Goal: Information Seeking & Learning: Learn about a topic

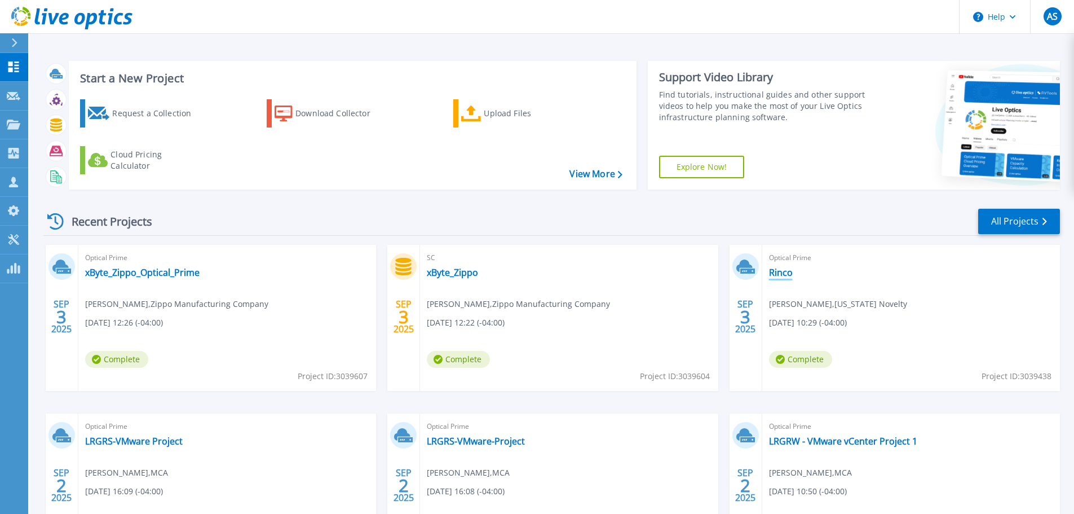
click at [775, 275] on link "Rinco" at bounding box center [781, 272] width 24 height 11
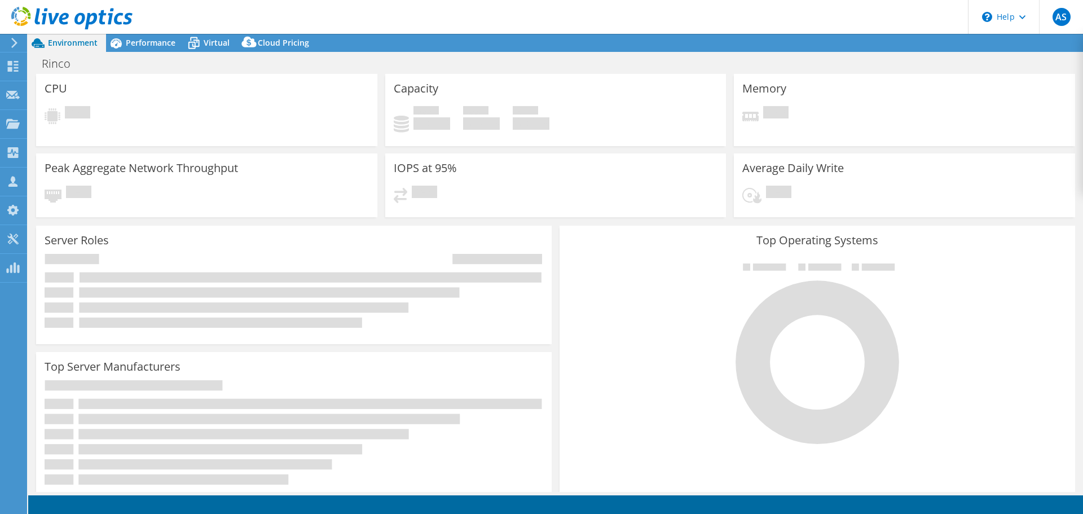
select select "USD"
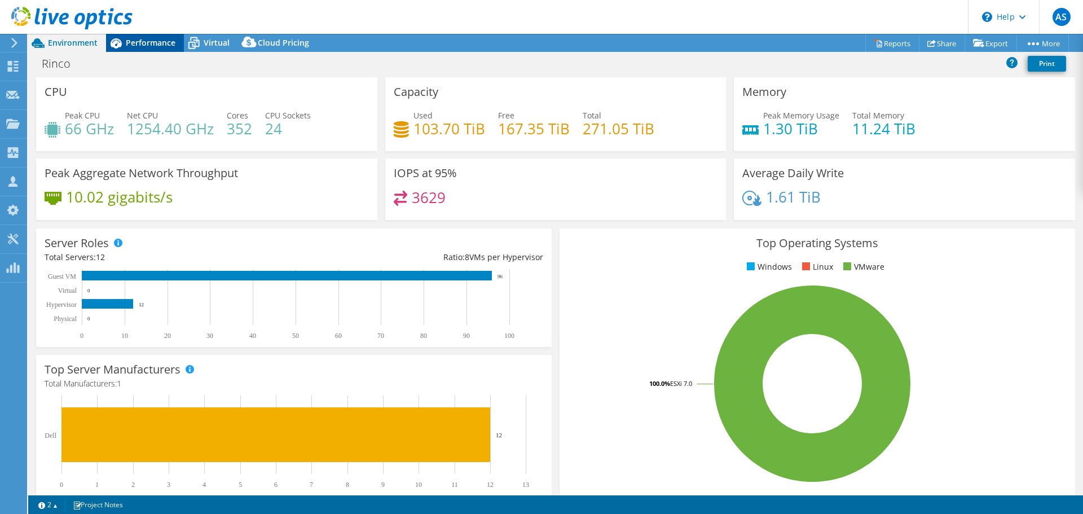
click at [136, 41] on span "Performance" at bounding box center [151, 42] width 50 height 11
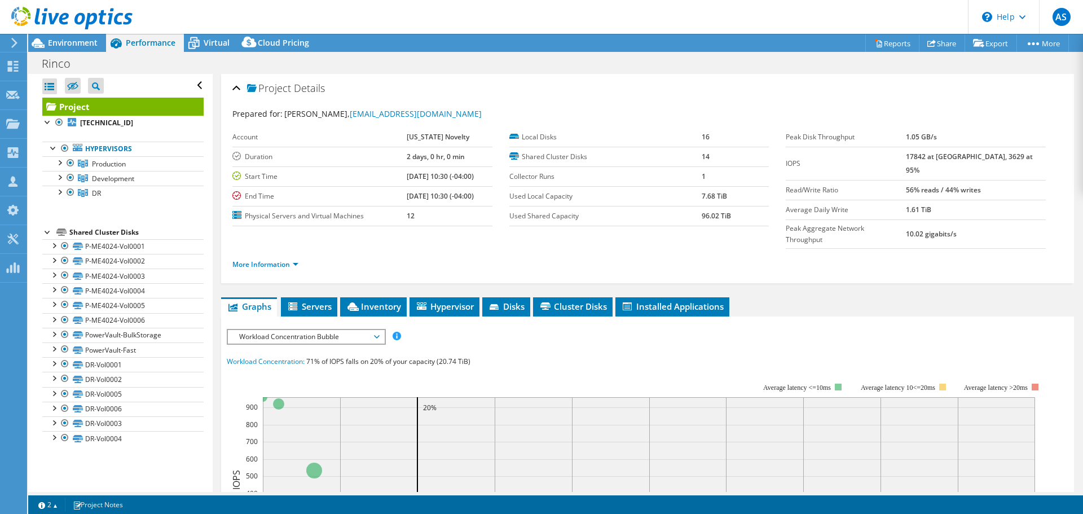
click at [307, 330] on span "Workload Concentration Bubble" at bounding box center [306, 337] width 145 height 14
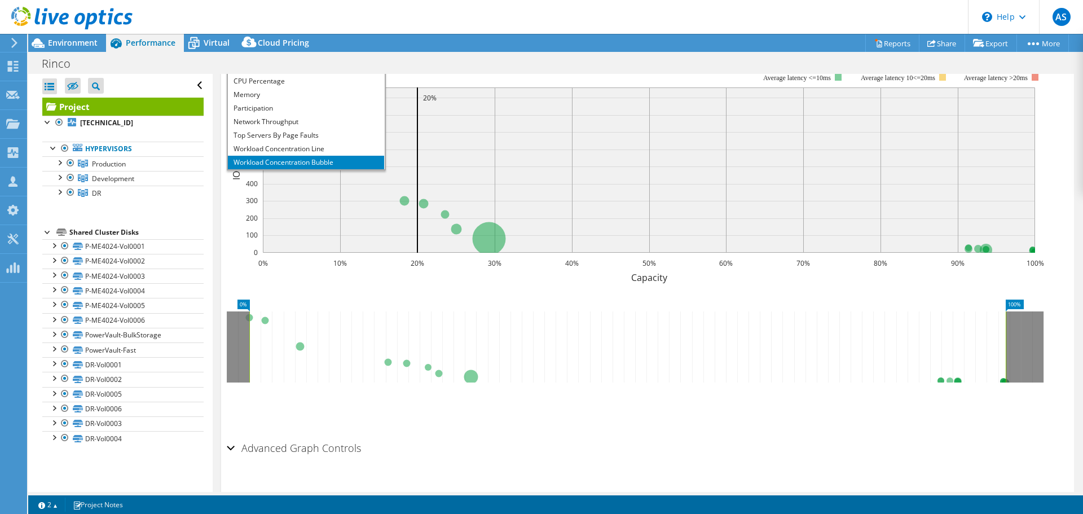
scroll to position [41, 0]
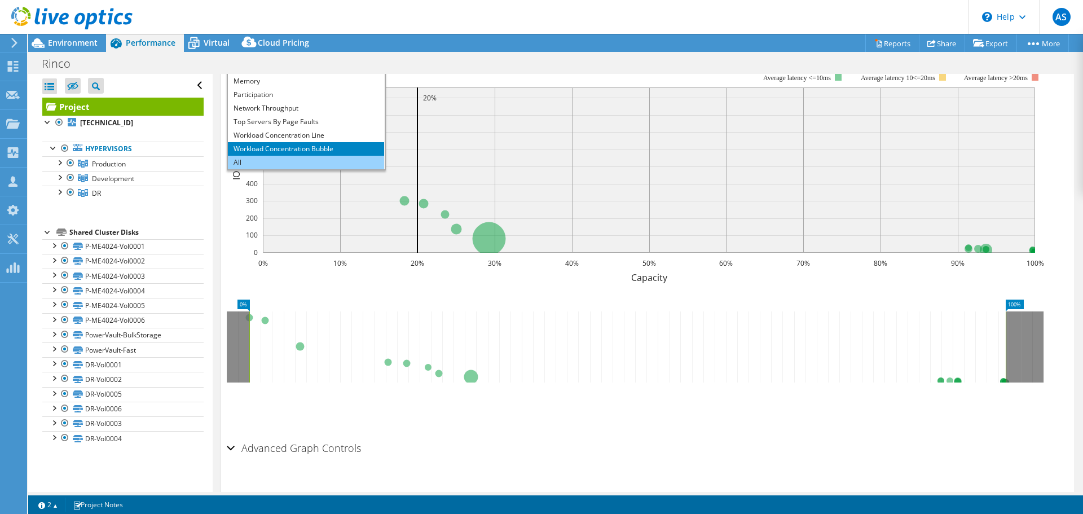
click at [314, 156] on li "All" at bounding box center [306, 163] width 156 height 14
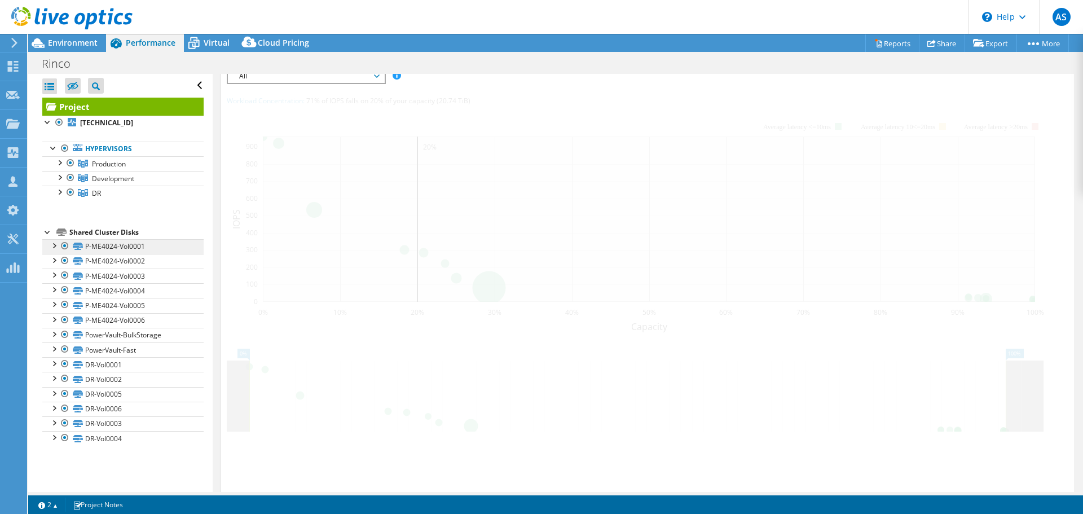
scroll to position [139, 0]
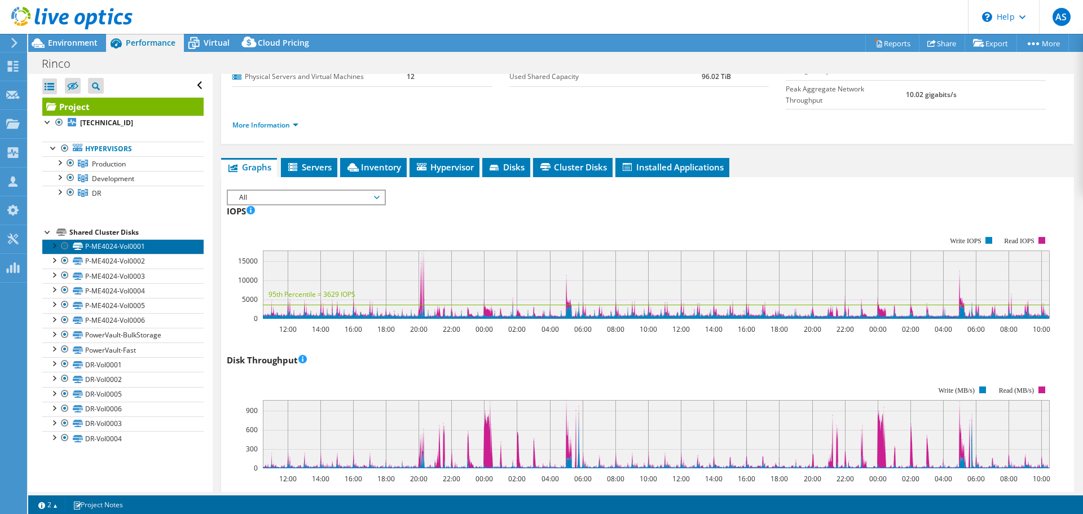
click at [124, 247] on link "P-ME4024-Vol0001" at bounding box center [122, 246] width 161 height 15
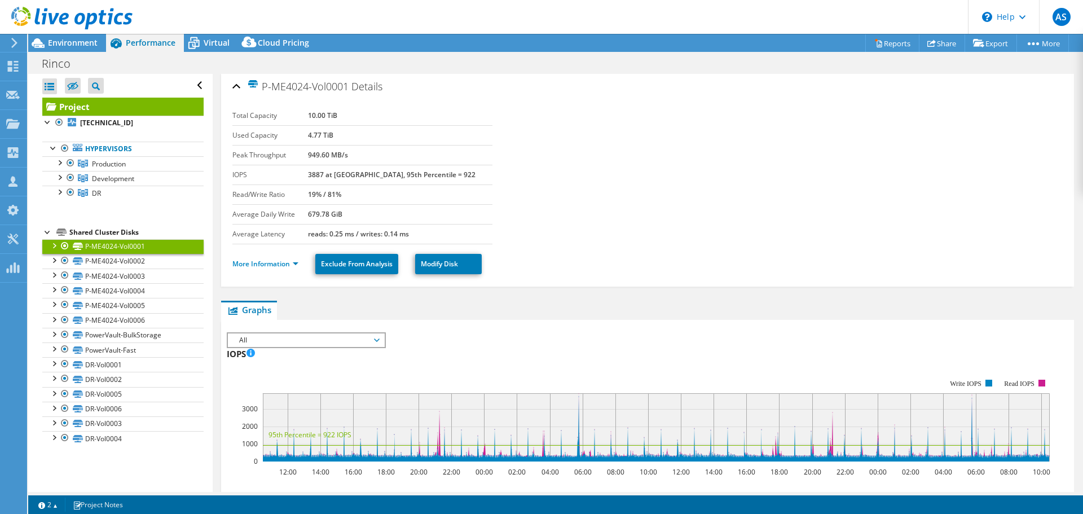
scroll to position [0, 0]
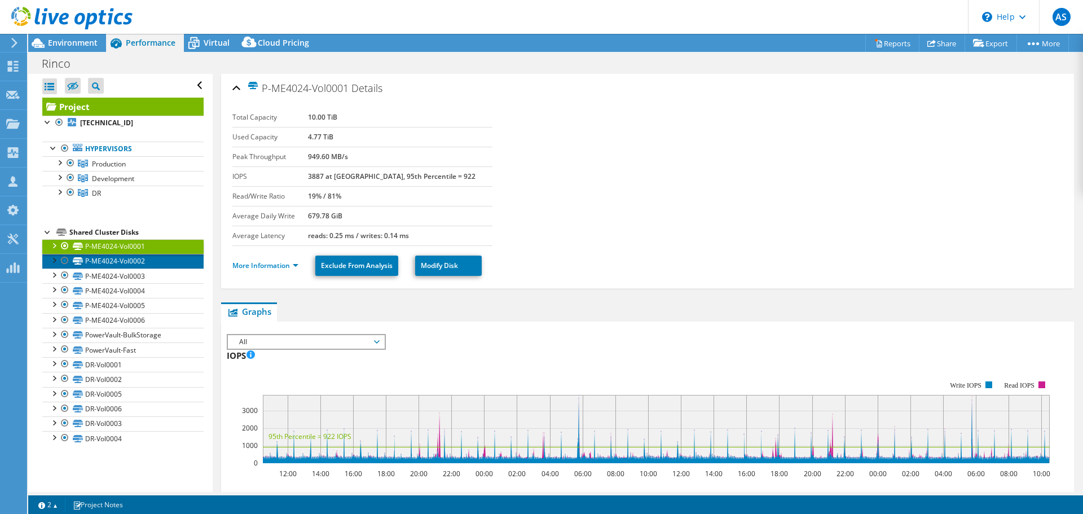
click at [93, 262] on link "P-ME4024-Vol0002" at bounding box center [122, 261] width 161 height 15
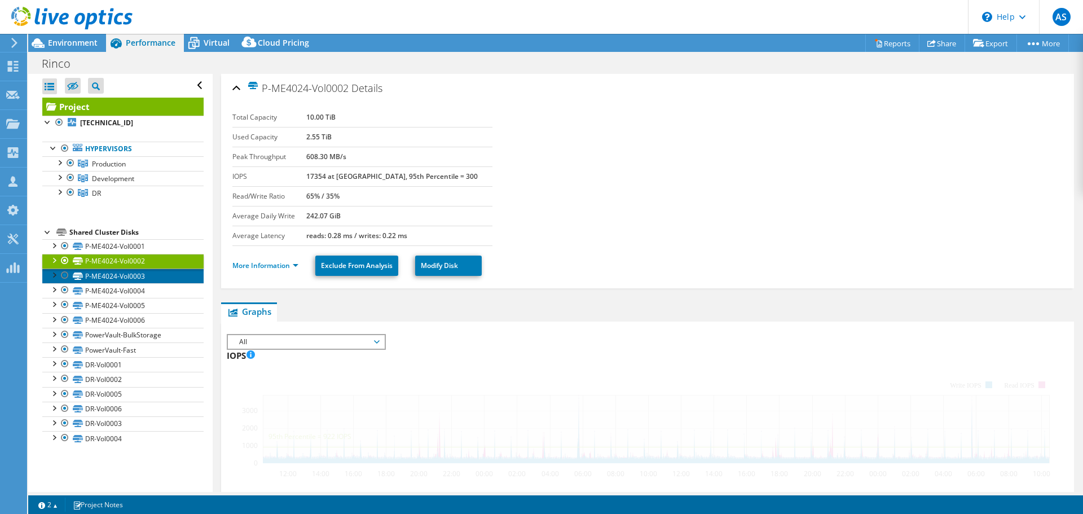
click at [90, 278] on link "P-ME4024-Vol0003" at bounding box center [122, 275] width 161 height 15
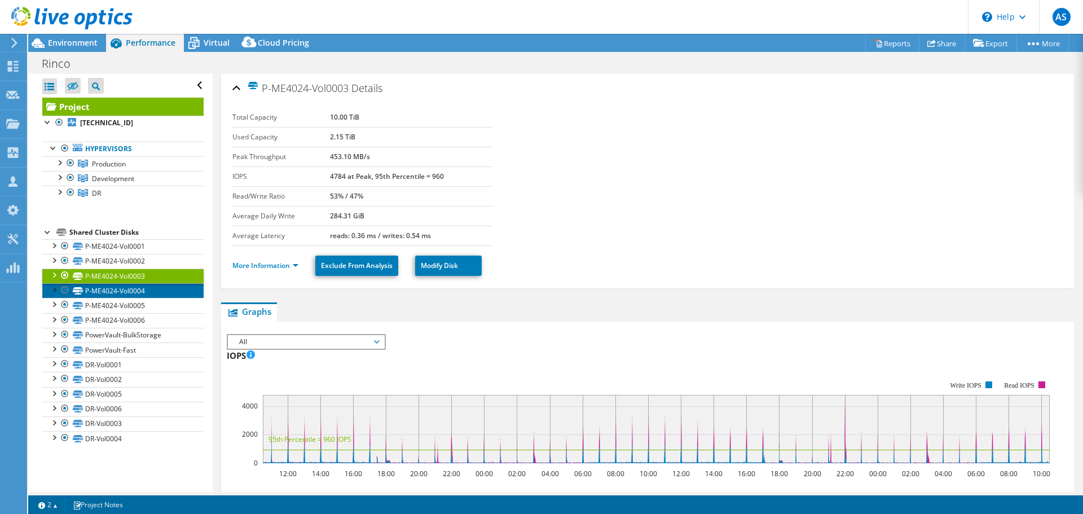
click at [133, 293] on link "P-ME4024-Vol0004" at bounding box center [122, 290] width 161 height 15
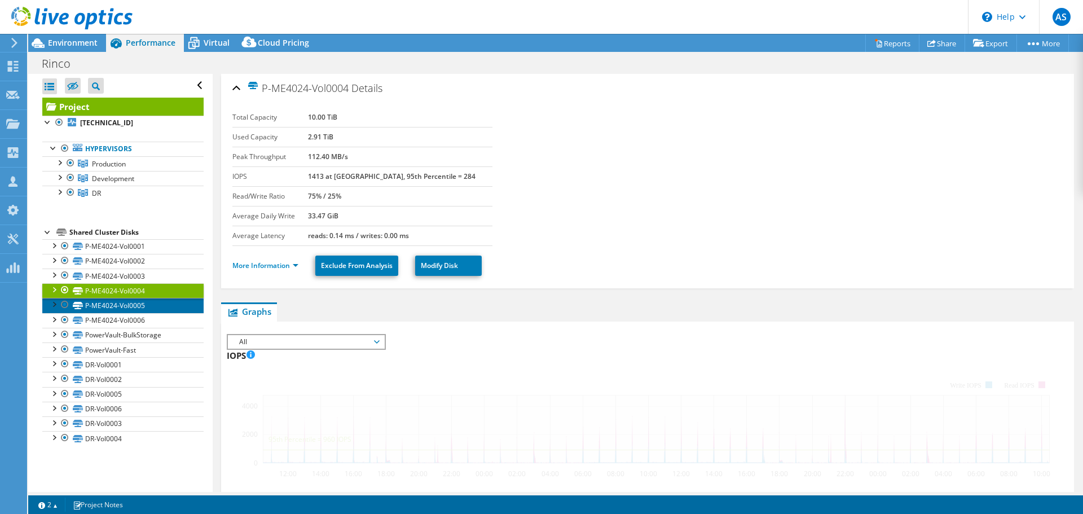
click at [131, 305] on link "P-ME4024-Vol0005" at bounding box center [122, 305] width 161 height 15
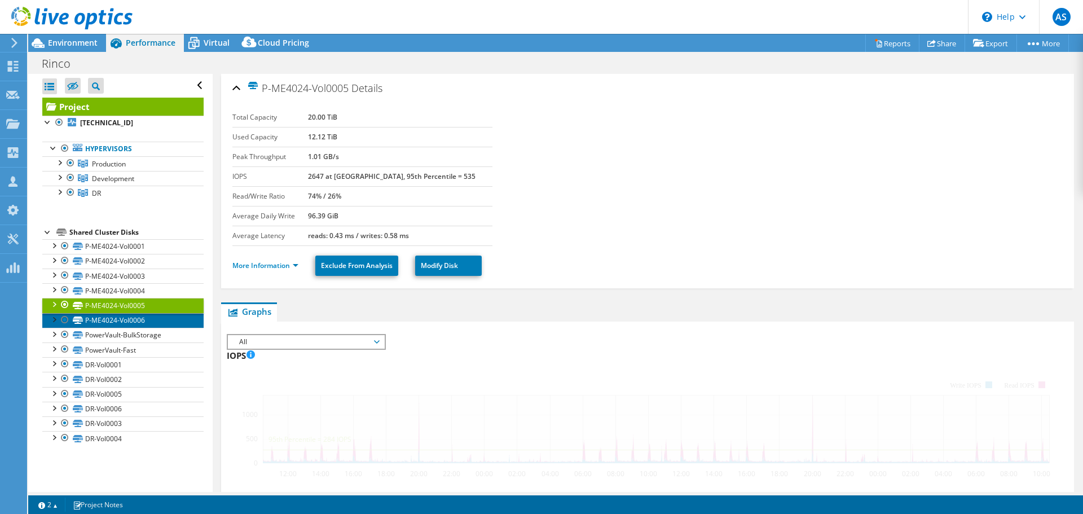
click at [131, 318] on link "P-ME4024-Vol0006" at bounding box center [122, 320] width 161 height 15
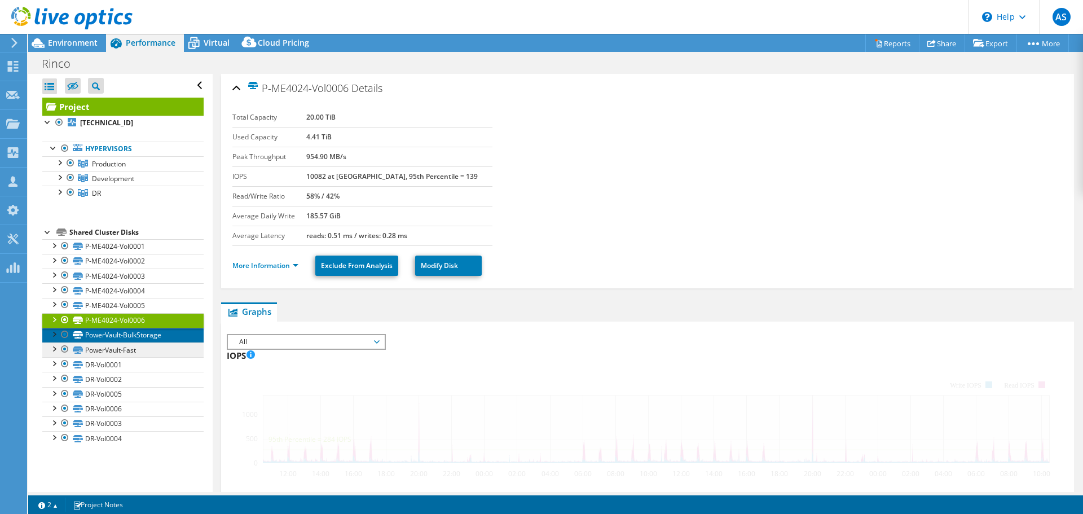
click at [134, 332] on link "PowerVault-BulkStorage" at bounding box center [122, 335] width 161 height 15
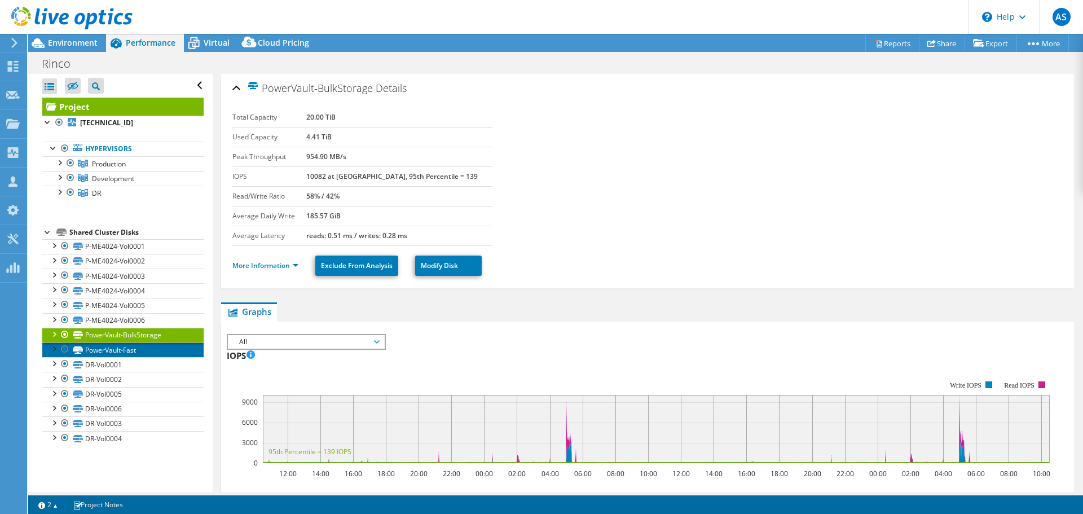
click at [133, 356] on link "PowerVault-Fast" at bounding box center [122, 349] width 161 height 15
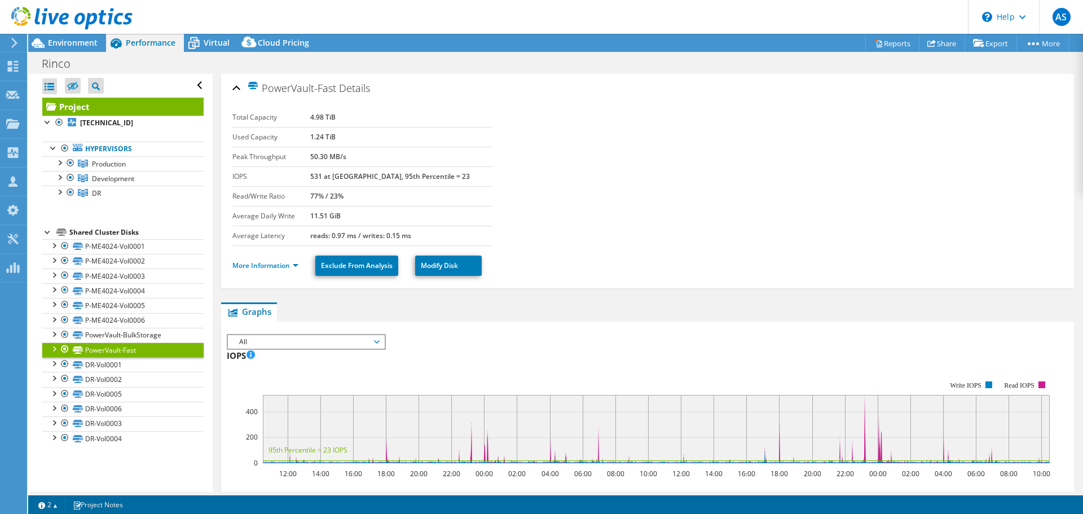
click at [169, 45] on span "Performance" at bounding box center [151, 42] width 50 height 11
click at [125, 99] on link "Project" at bounding box center [122, 107] width 161 height 18
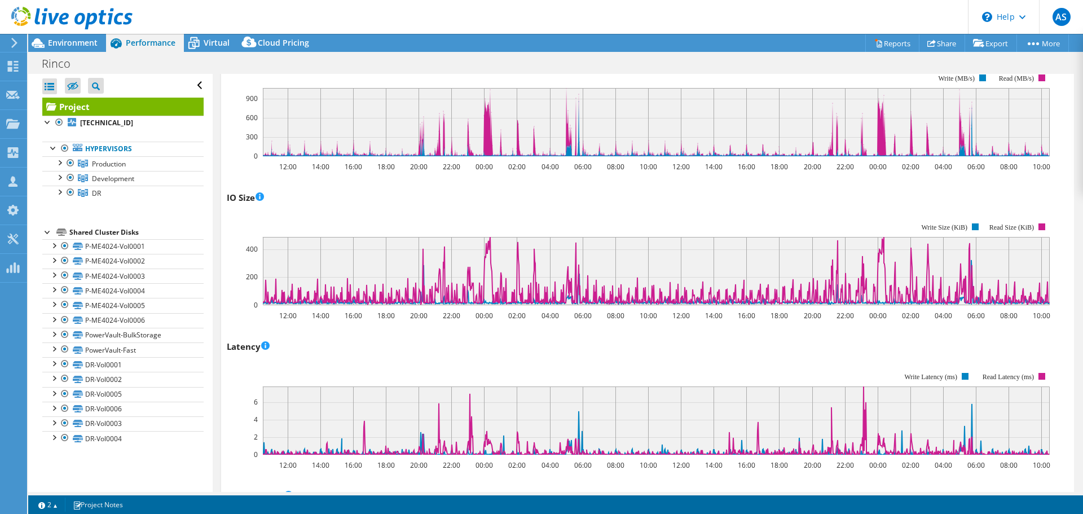
scroll to position [620, 0]
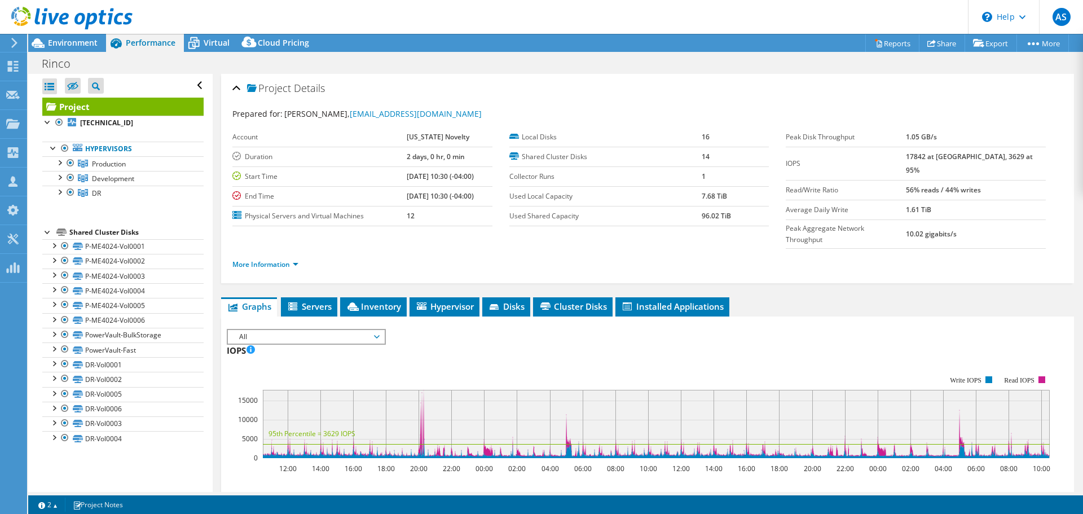
select select "USD"
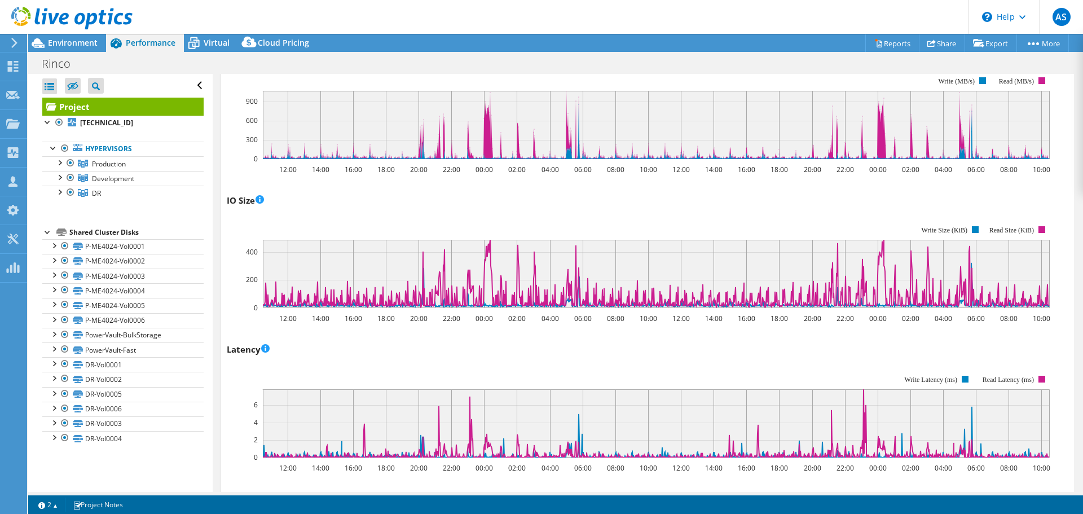
scroll to position [451, 0]
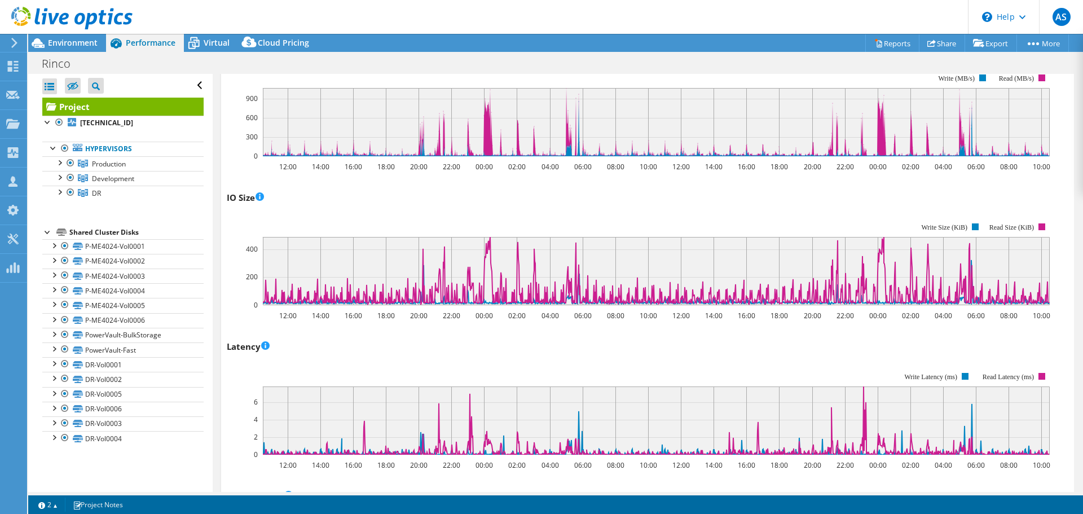
drag, startPoint x: 327, startPoint y: 383, endPoint x: 852, endPoint y: 365, distance: 525.4
click at [852, 386] on rect at bounding box center [656, 420] width 787 height 68
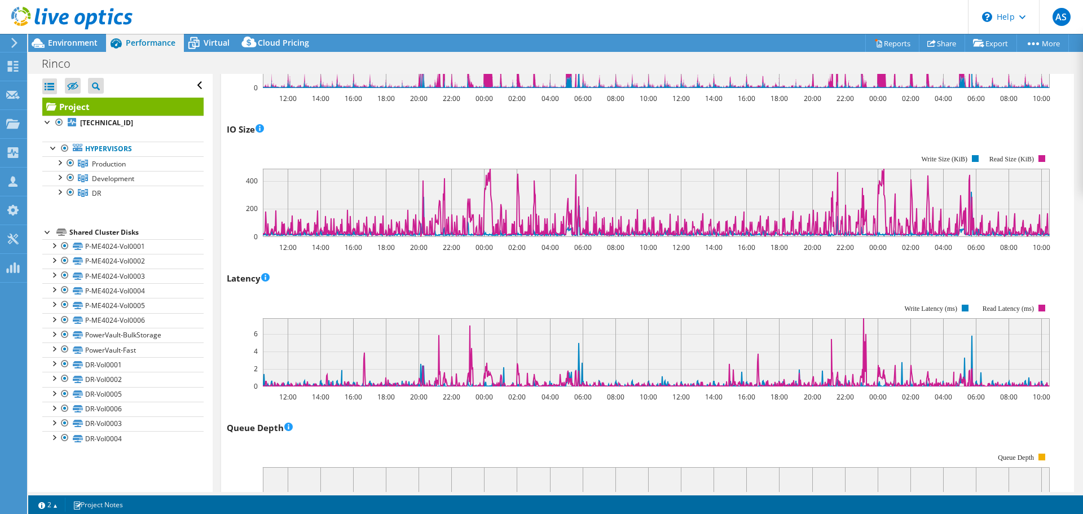
scroll to position [564, 0]
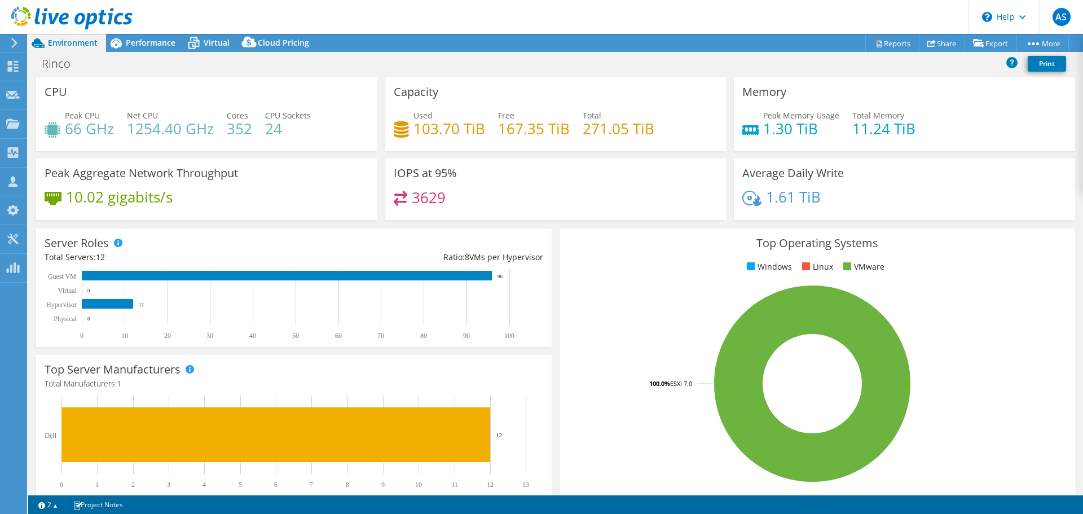
select select "USD"
